Goal: Task Accomplishment & Management: Manage account settings

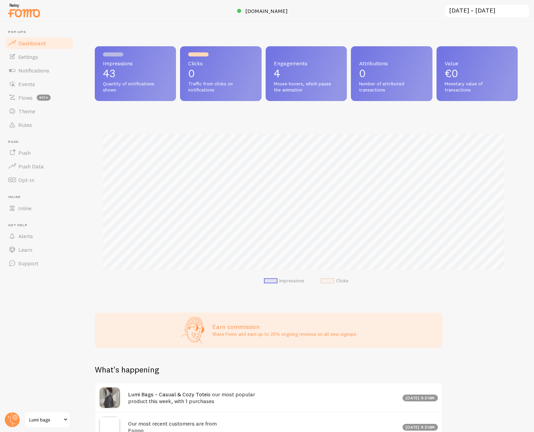
scroll to position [178, 418]
click at [260, 10] on span "[DOMAIN_NAME]" at bounding box center [266, 10] width 42 height 7
click at [64, 73] on link "Notifications" at bounding box center [39, 71] width 70 height 14
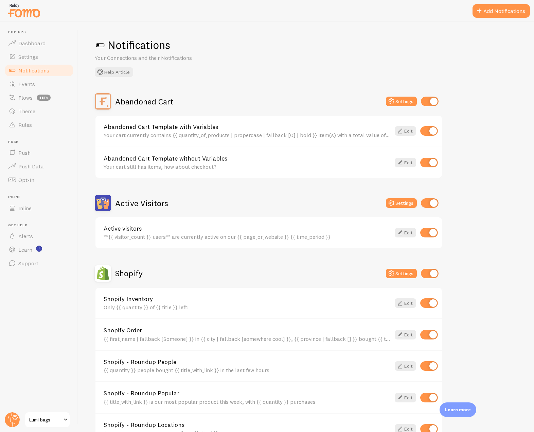
click at [153, 206] on h2 "Active Visitors" at bounding box center [141, 203] width 53 height 11
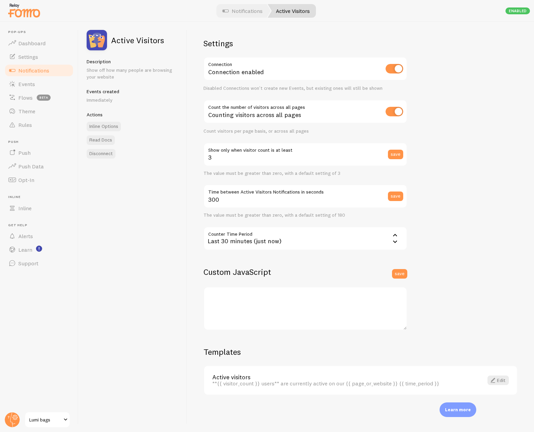
click at [400, 109] on input "checkbox" at bounding box center [395, 112] width 18 height 10
checkbox input "false"
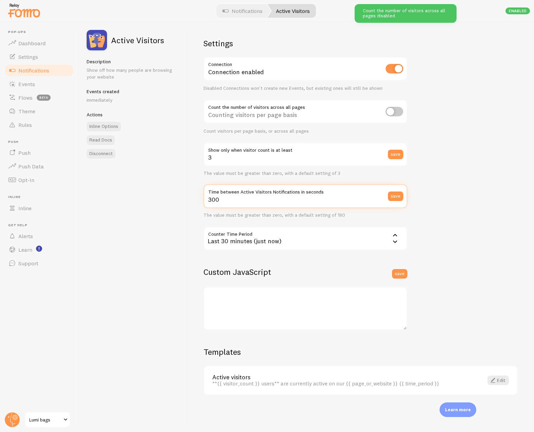
drag, startPoint x: 227, startPoint y: 201, endPoint x: 195, endPoint y: 201, distance: 32.6
click at [195, 201] on div "Settings Connection Connection enabled Disabled Connections won't create new Ev…" at bounding box center [360, 227] width 347 height 410
type input "100"
click at [393, 198] on button "save" at bounding box center [395, 196] width 15 height 10
